Goal: Transaction & Acquisition: Purchase product/service

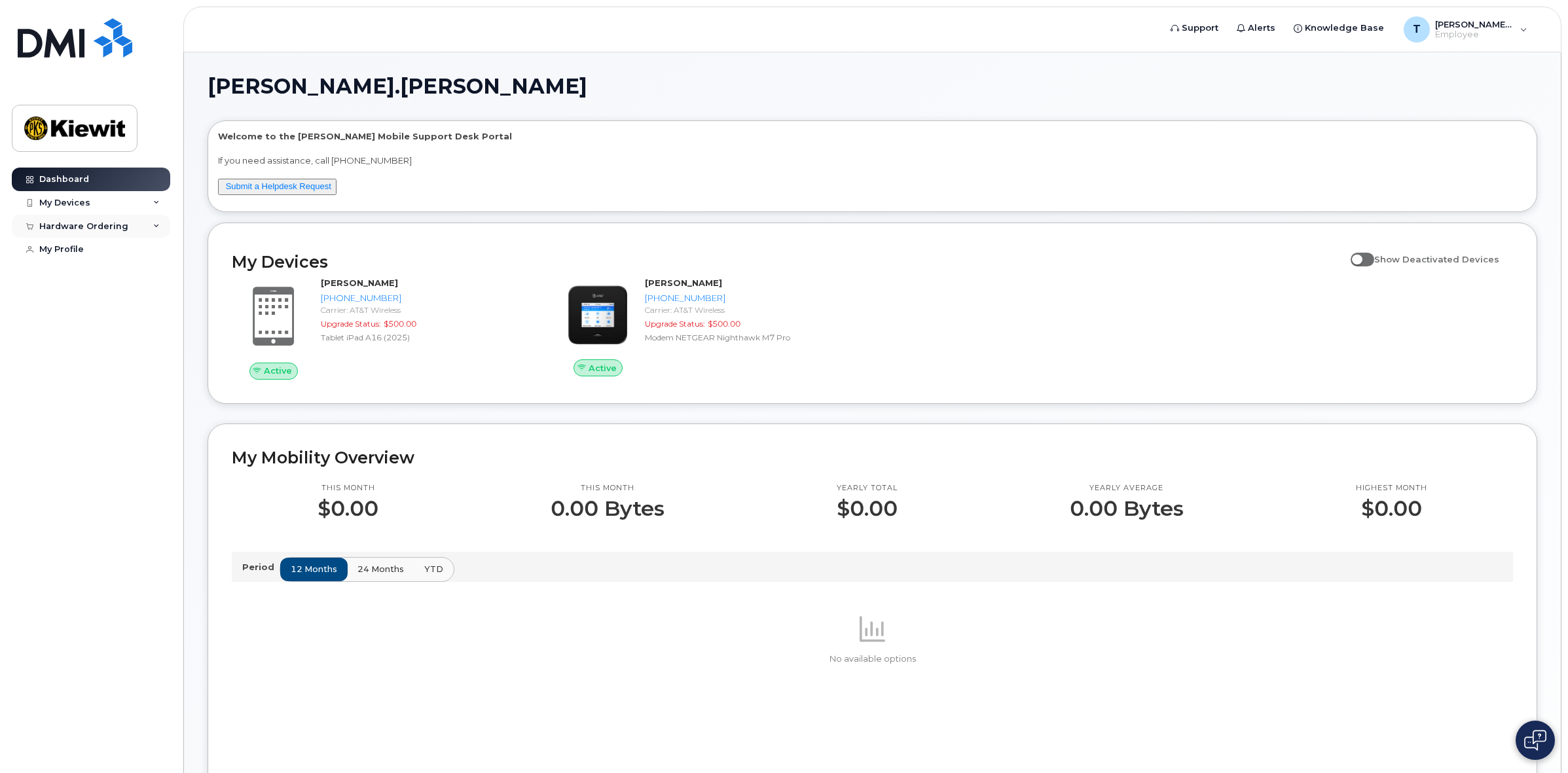
click at [95, 234] on div "Hardware Ordering" at bounding box center [91, 226] width 159 height 23
click at [90, 247] on link "My Orders" at bounding box center [102, 250] width 135 height 25
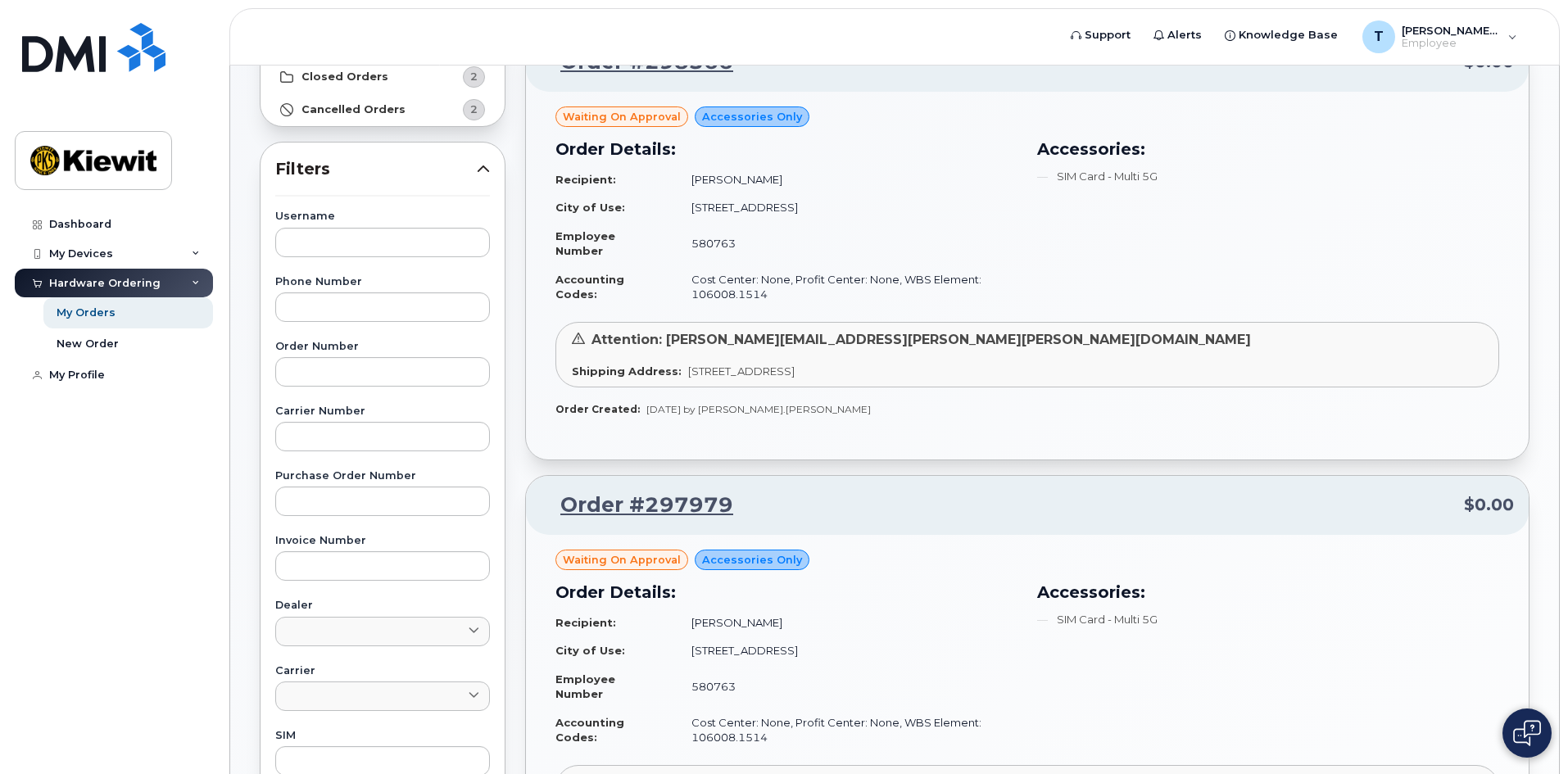
scroll to position [137, 0]
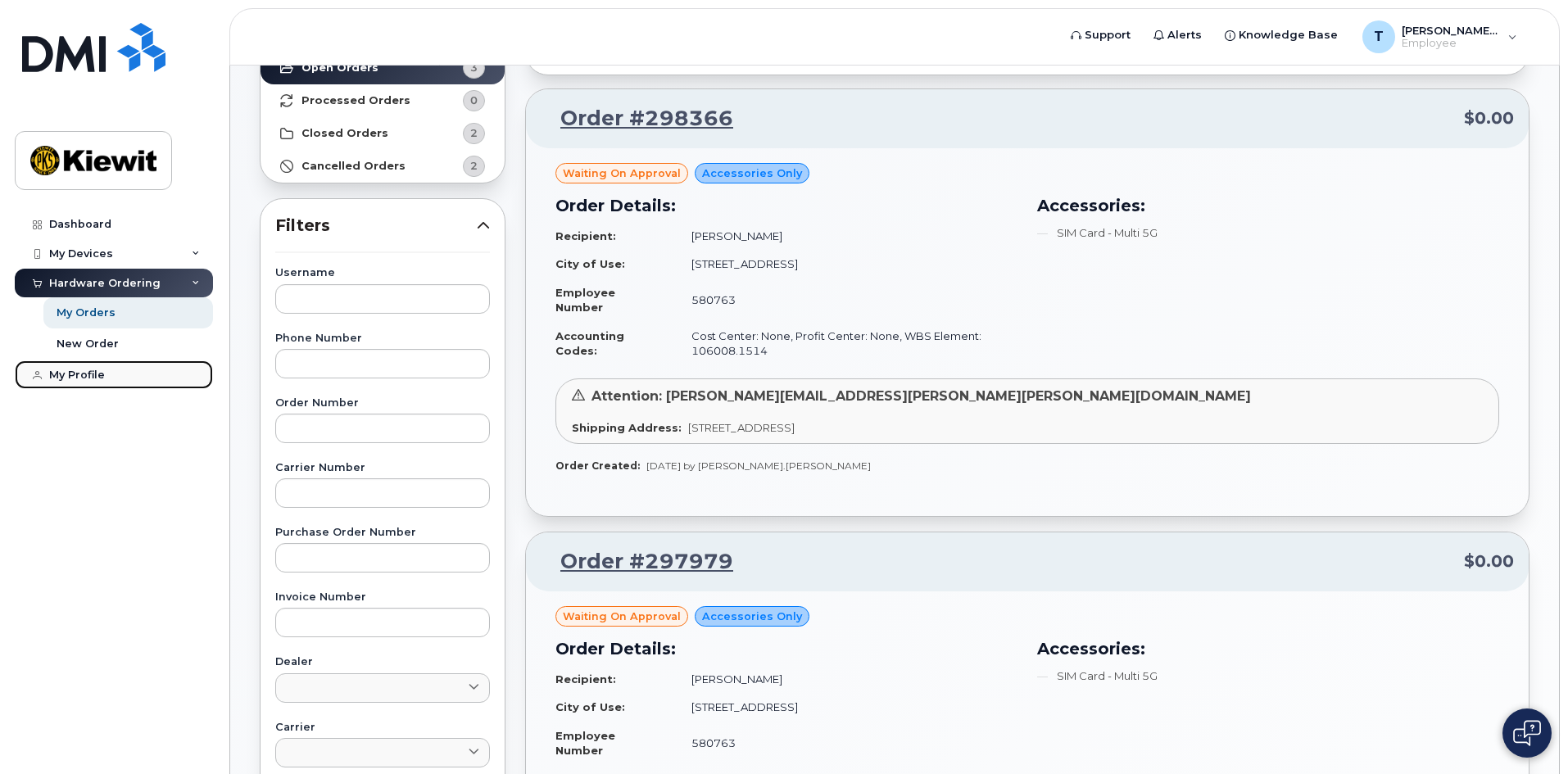
click at [94, 387] on link "My Profile" at bounding box center [114, 375] width 198 height 29
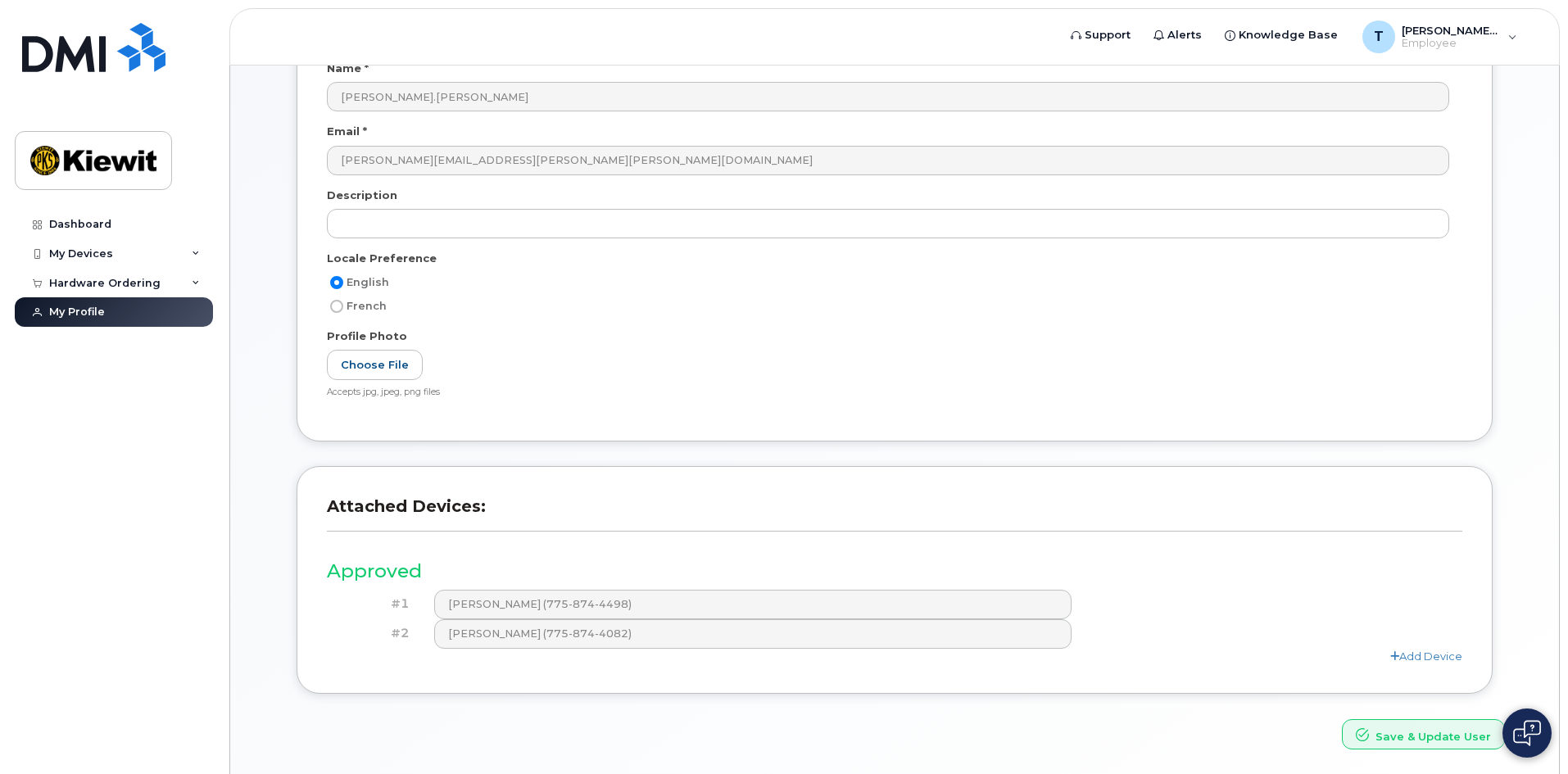
scroll to position [229, 0]
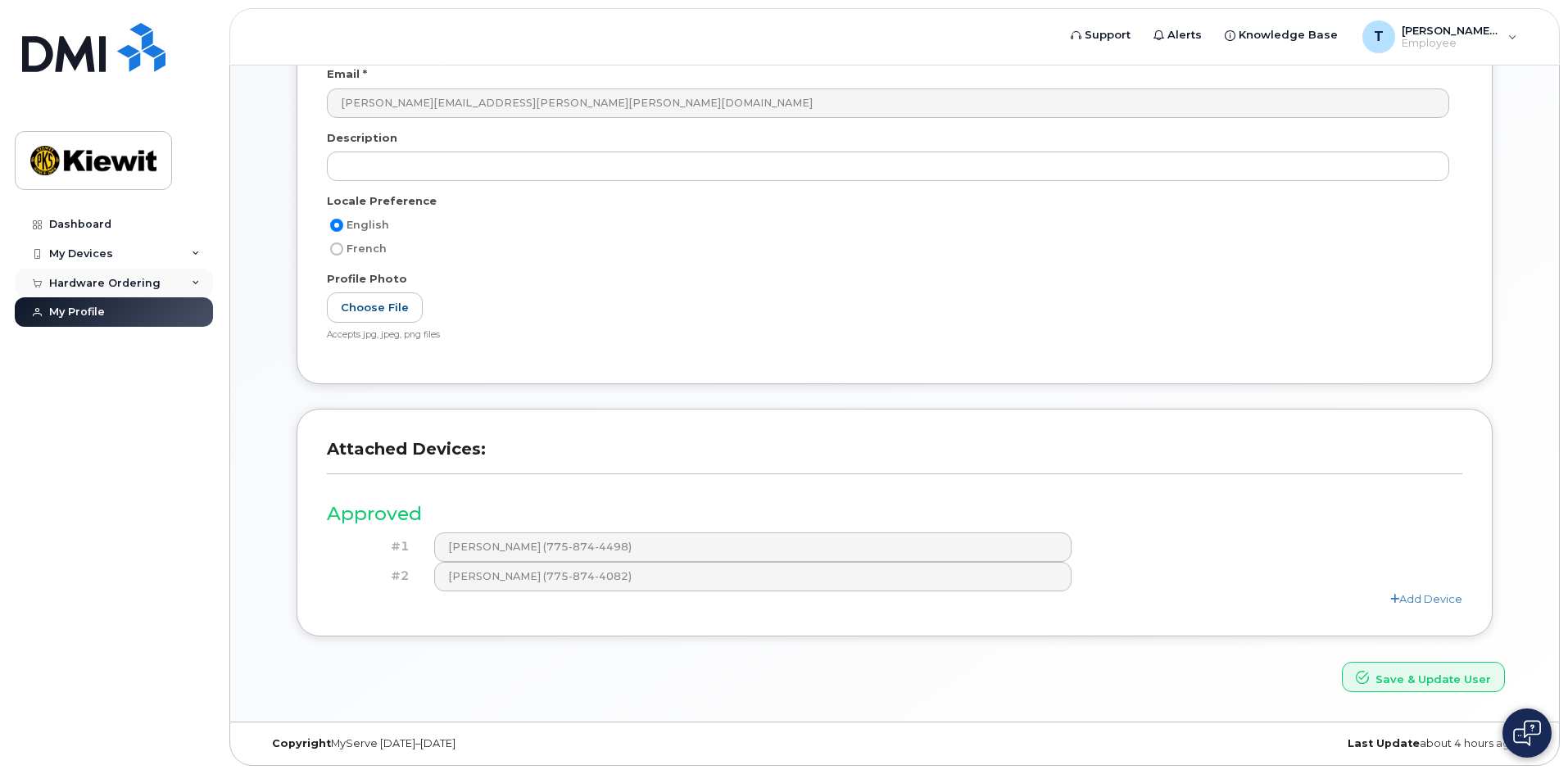
click at [102, 293] on div "Hardware Ordering" at bounding box center [114, 283] width 198 height 29
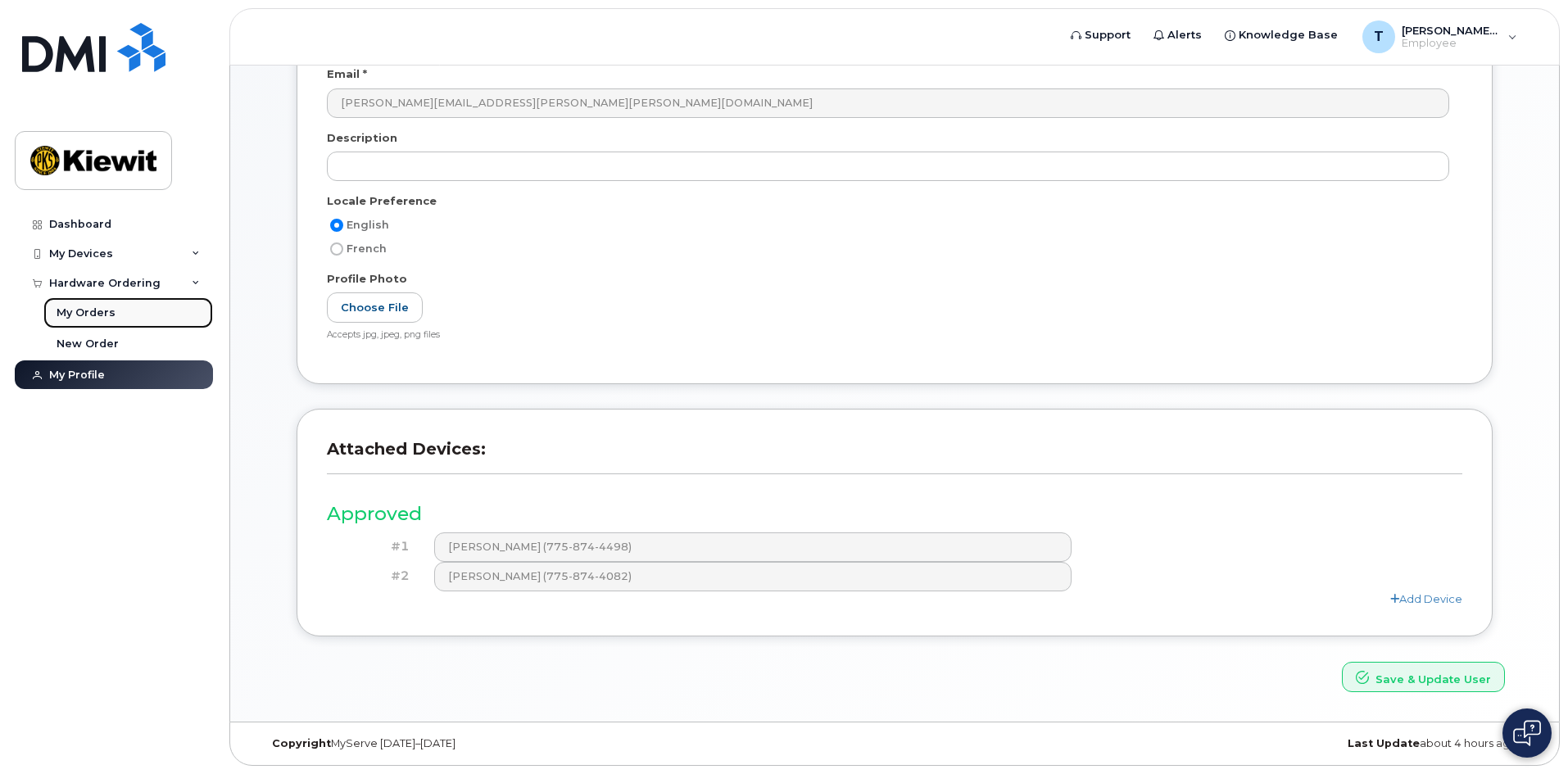
click at [106, 314] on div "My Orders" at bounding box center [85, 312] width 59 height 15
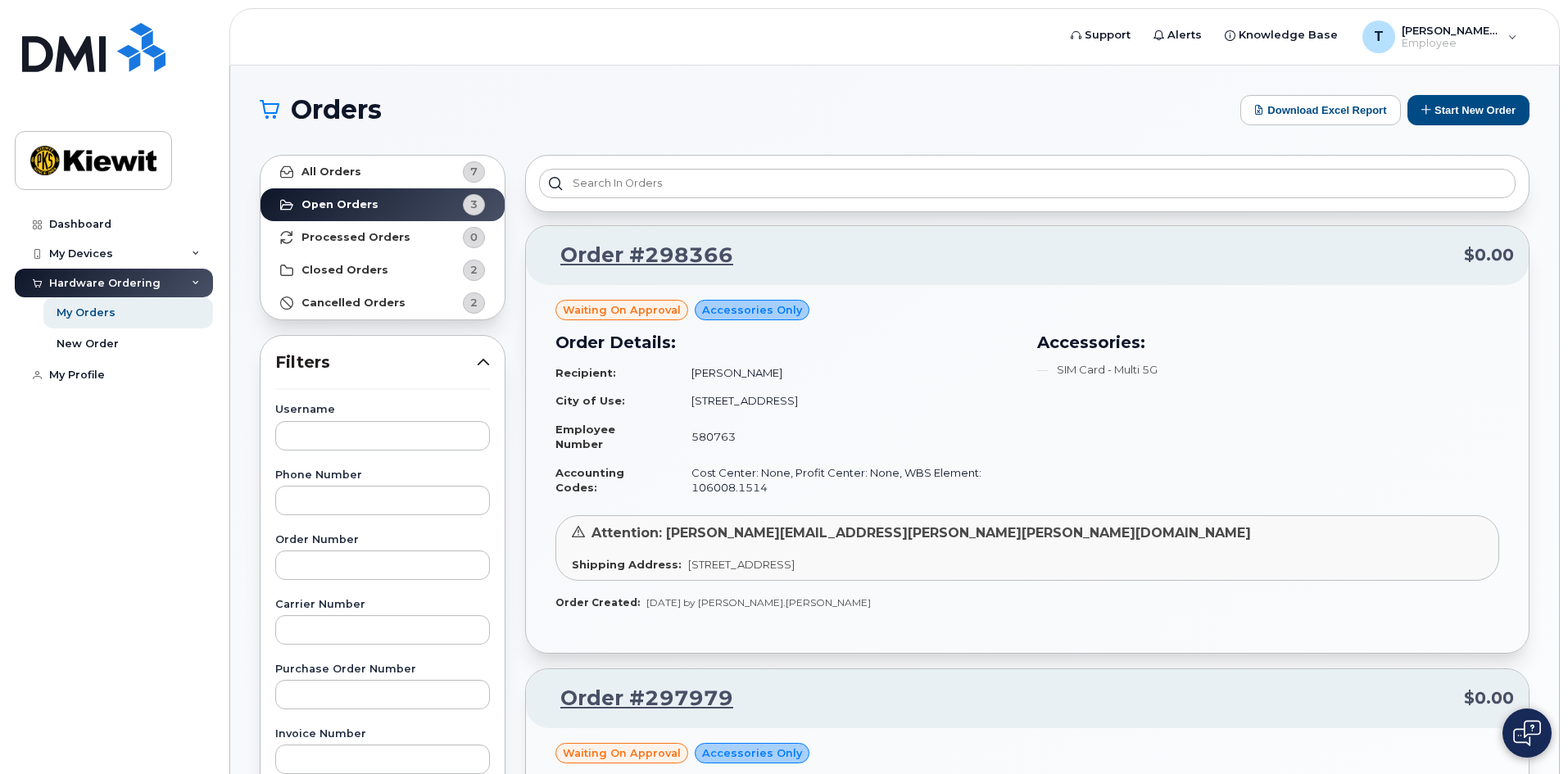
click at [611, 236] on div "Order #298366 $0.00" at bounding box center [1027, 255] width 1003 height 59
click at [620, 255] on link "Order #298366" at bounding box center [636, 255] width 192 height 29
click at [134, 337] on link "New Order" at bounding box center [128, 344] width 169 height 31
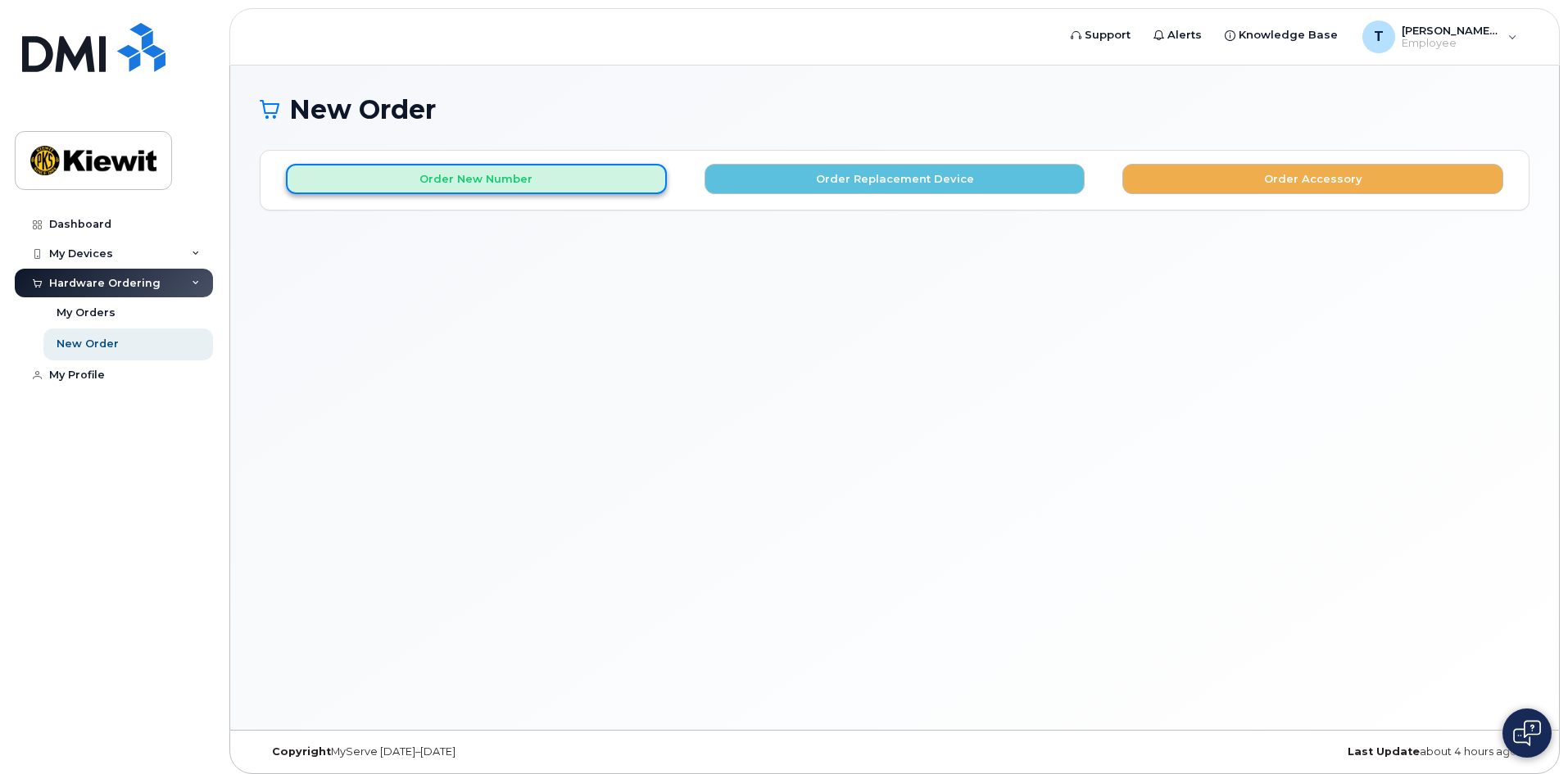
click at [532, 186] on button "Order New Number" at bounding box center [475, 179] width 381 height 30
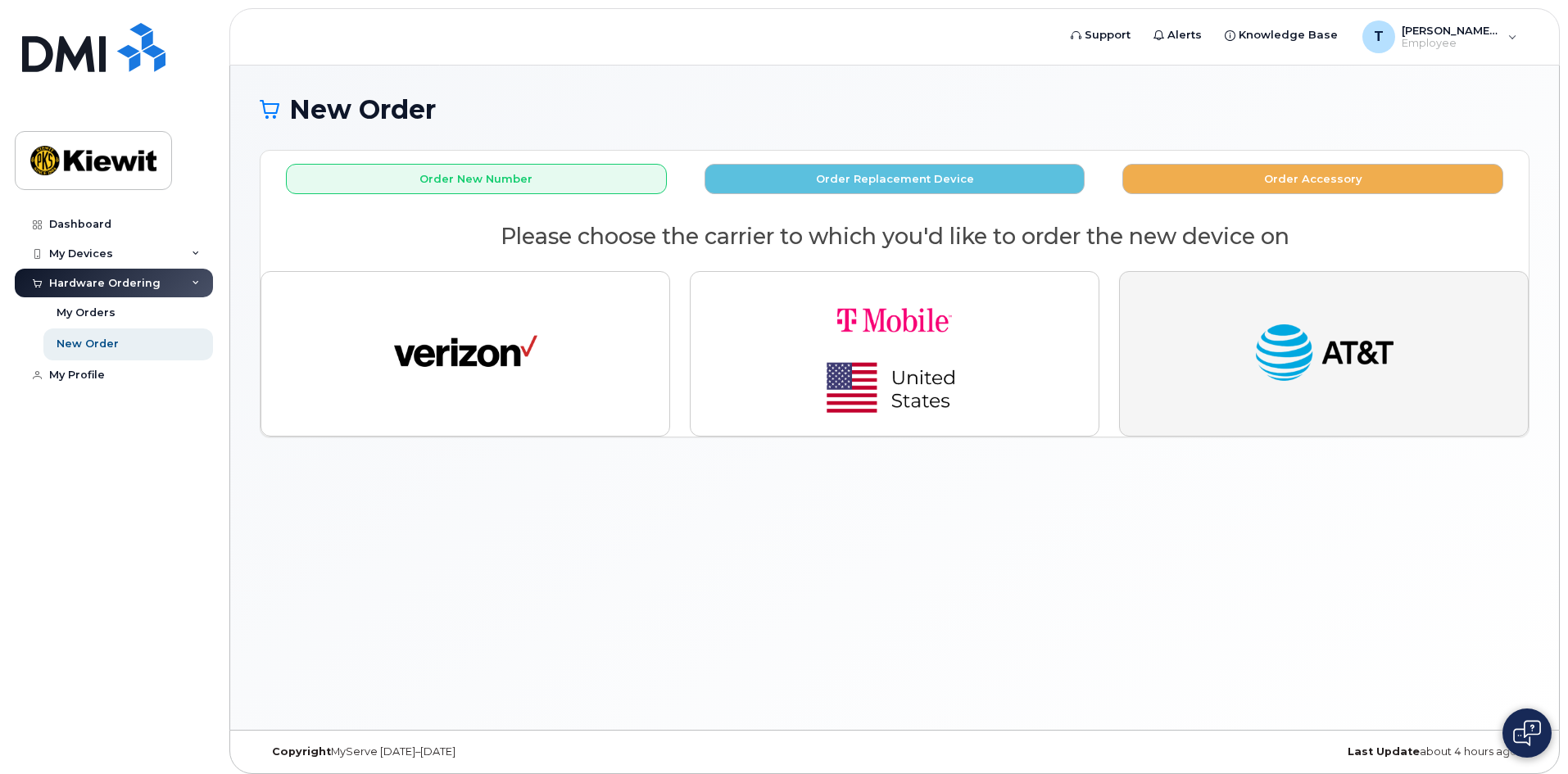
click at [1275, 404] on button "button" at bounding box center [1324, 354] width 410 height 166
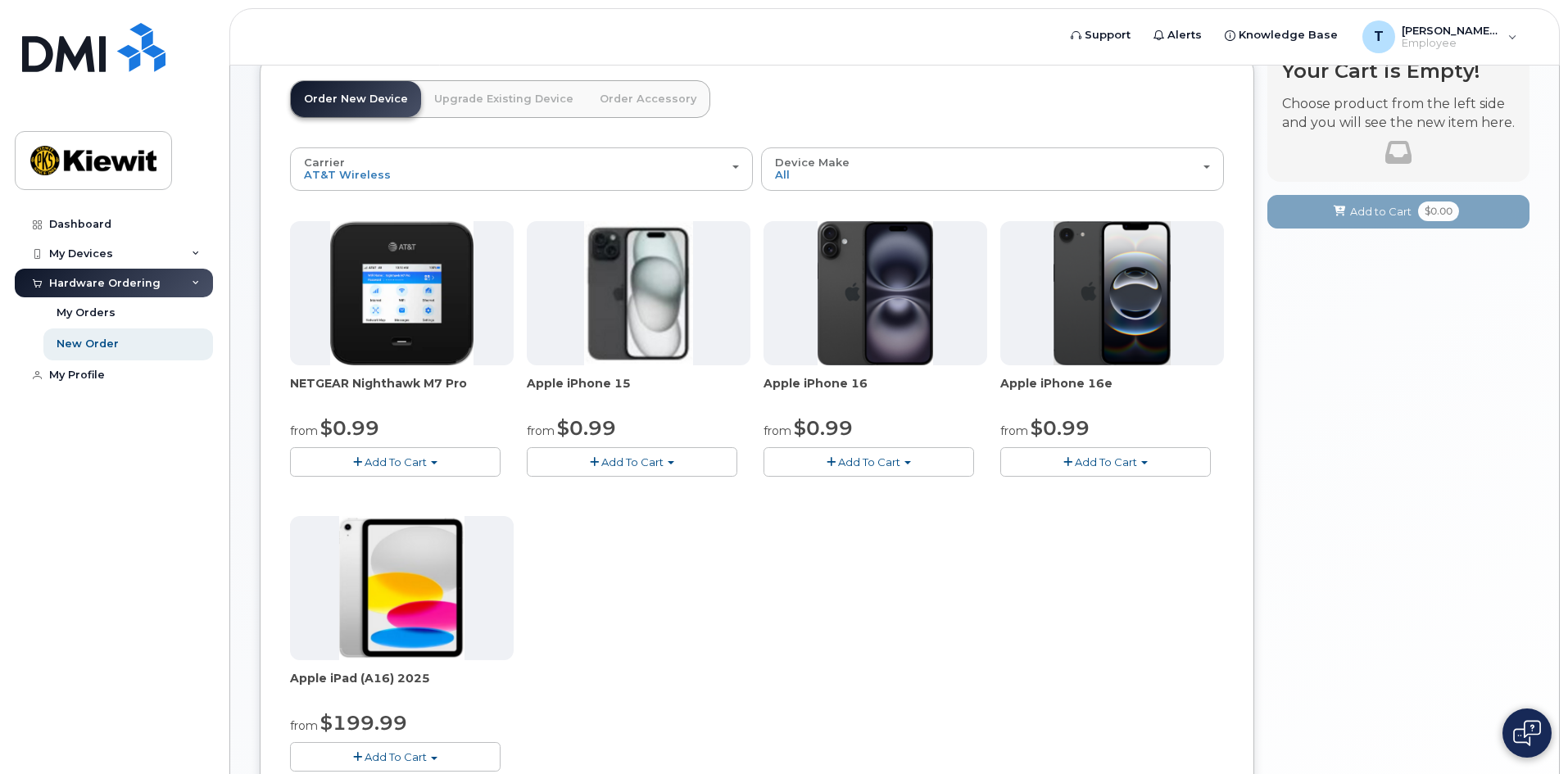
scroll to position [137, 0]
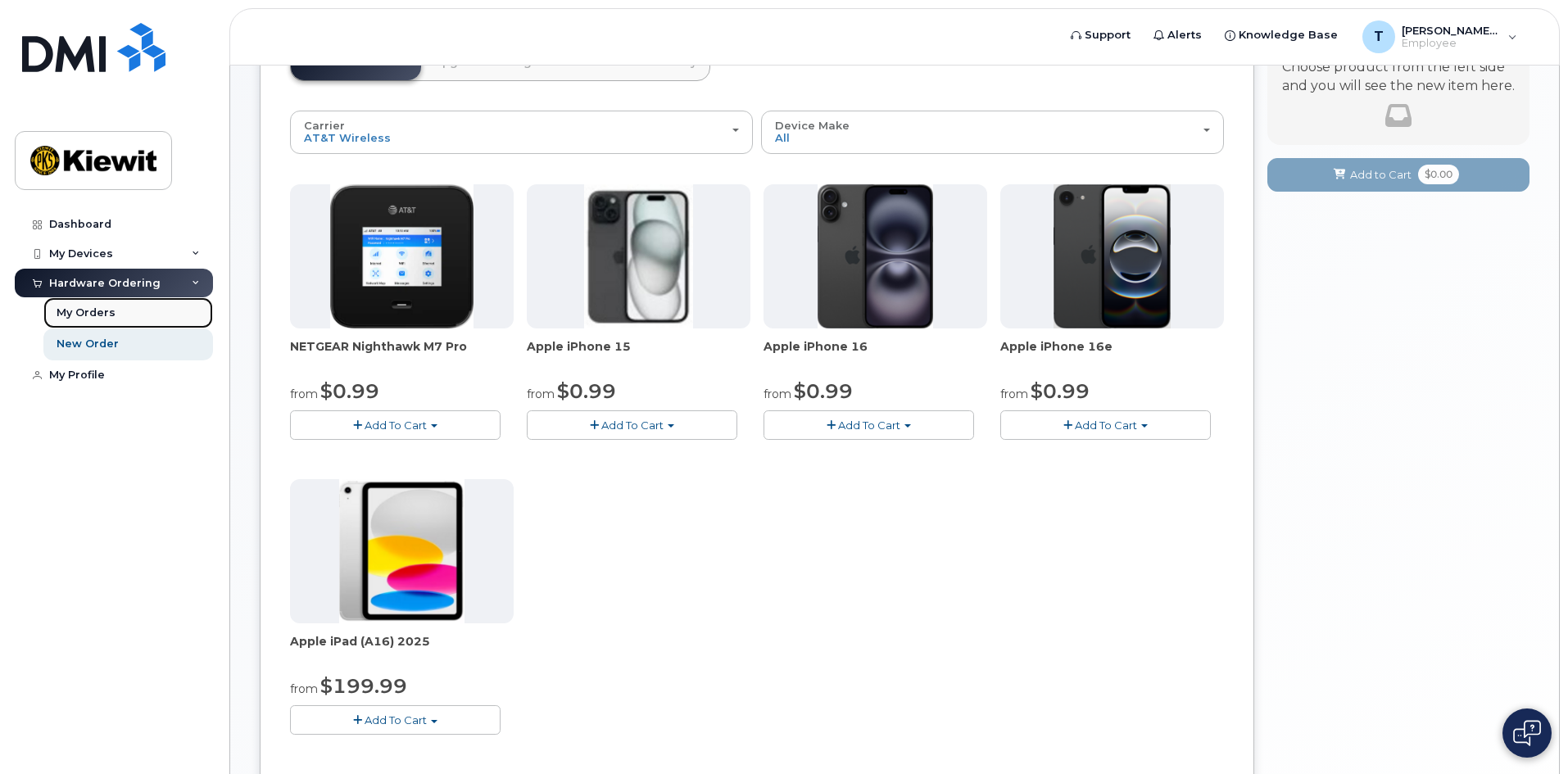
click at [154, 301] on link "My Orders" at bounding box center [128, 313] width 169 height 31
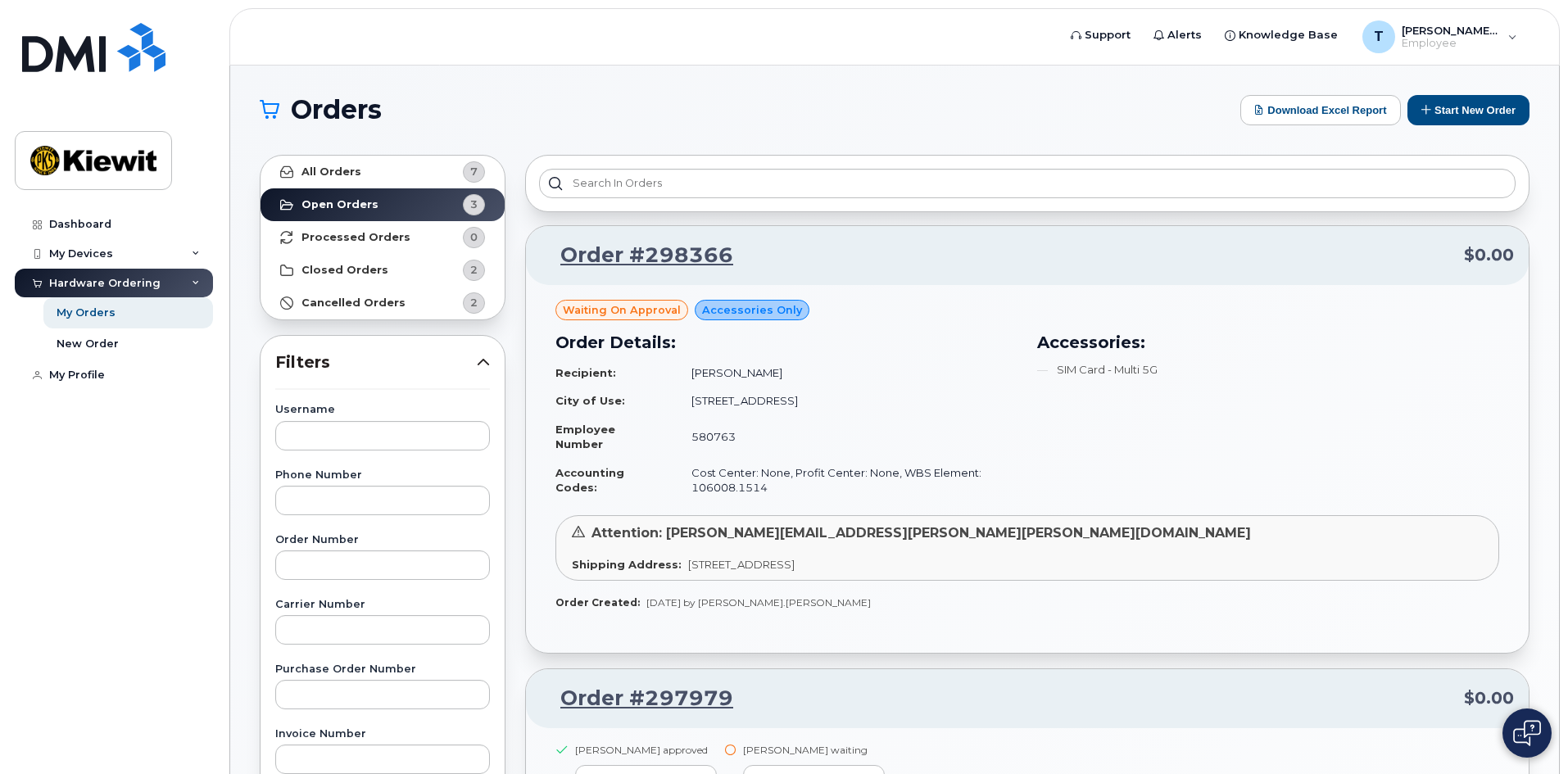
scroll to position [137, 0]
